Goal: Task Accomplishment & Management: Manage account settings

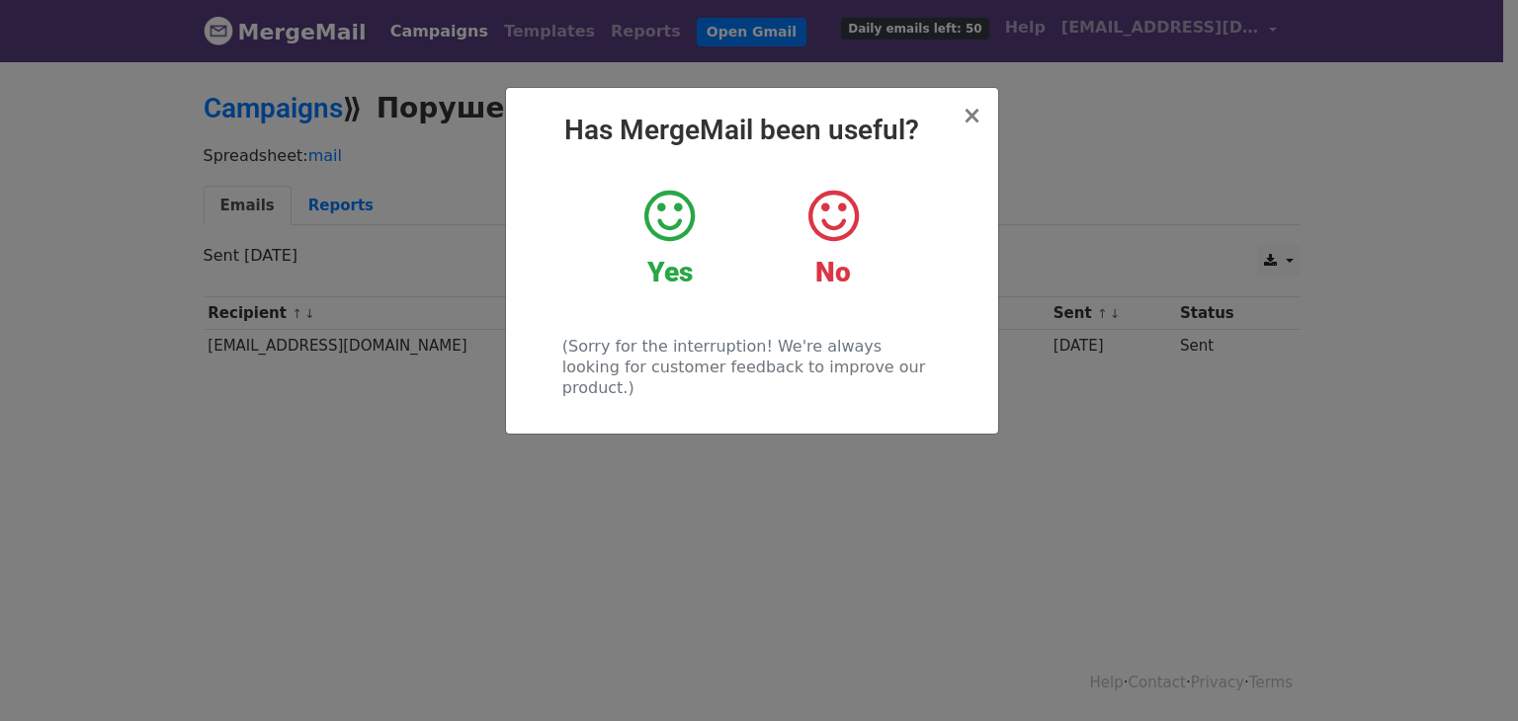
click at [972, 120] on span "×" at bounding box center [972, 116] width 20 height 28
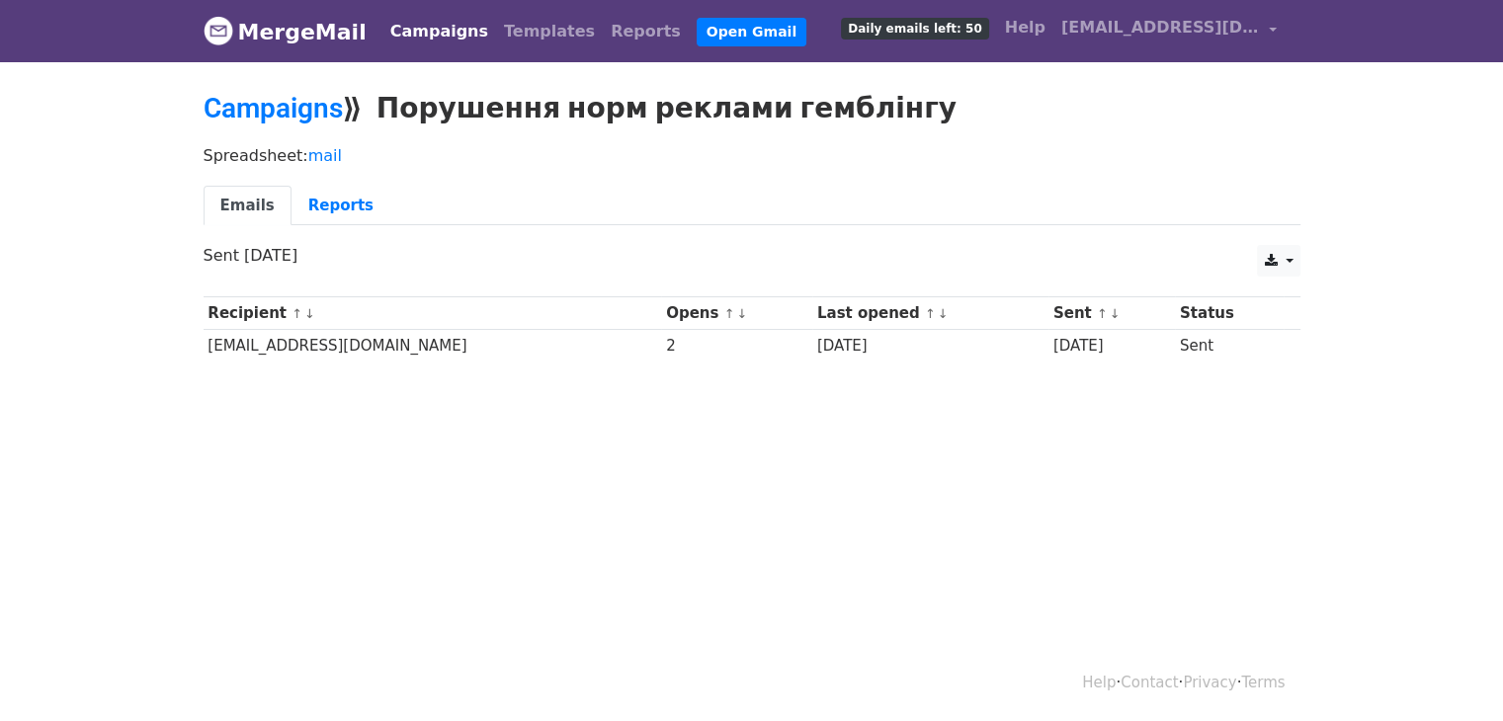
click at [266, 202] on link "Emails" at bounding box center [248, 206] width 88 height 41
